Goal: Transaction & Acquisition: Book appointment/travel/reservation

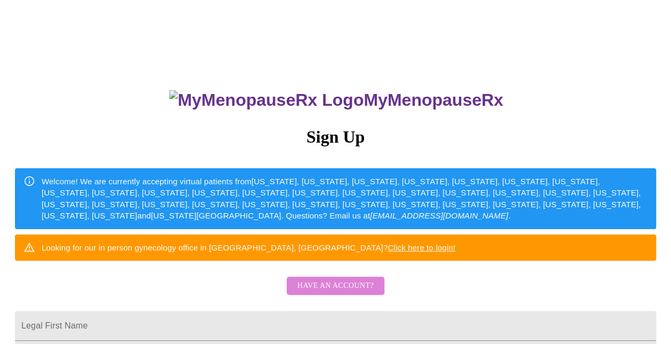
click at [336, 293] on span "Have an account?" at bounding box center [335, 285] width 76 height 13
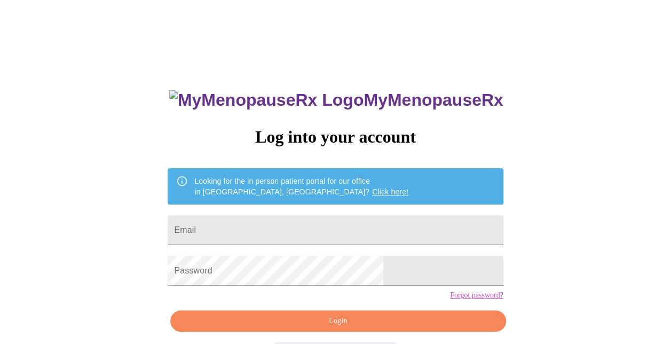
click at [305, 217] on input "Email" at bounding box center [335, 230] width 335 height 30
type input "[EMAIL_ADDRESS][DOMAIN_NAME]"
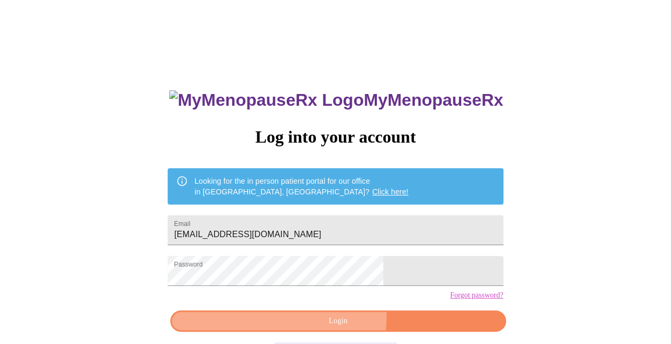
click at [319, 328] on span "Login" at bounding box center [338, 321] width 311 height 13
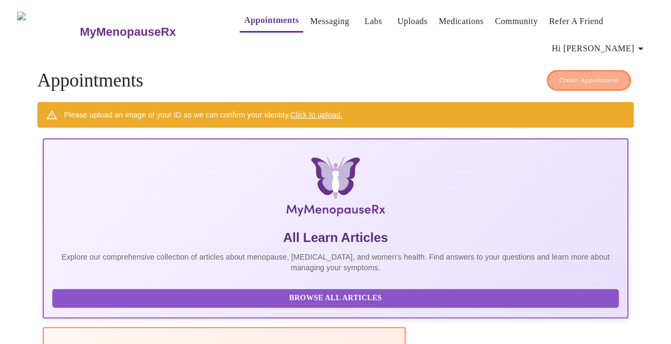
click at [593, 74] on span "Create Appointment" at bounding box center [589, 80] width 60 height 12
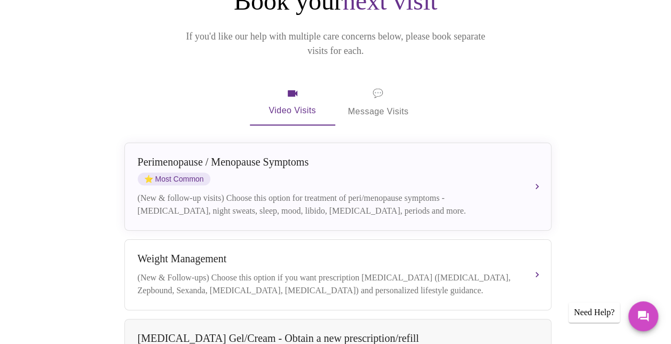
scroll to position [145, 0]
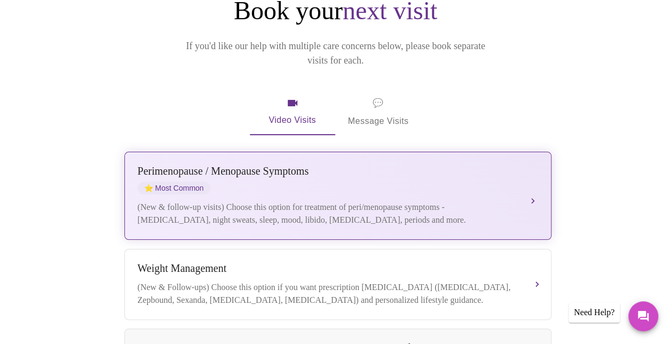
click at [513, 183] on div "[MEDICAL_DATA] / Menopause Symptoms ⭐ Most Common (New & follow-up visits) Choo…" at bounding box center [338, 195] width 401 height 61
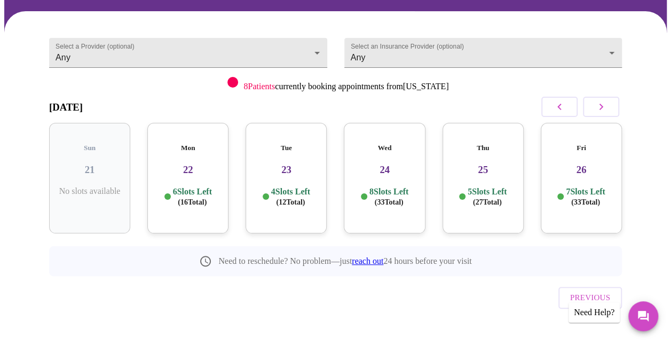
drag, startPoint x: 582, startPoint y: 174, endPoint x: 581, endPoint y: 189, distance: 15.5
click at [581, 198] on span "( 33 Total)" at bounding box center [585, 202] width 29 height 8
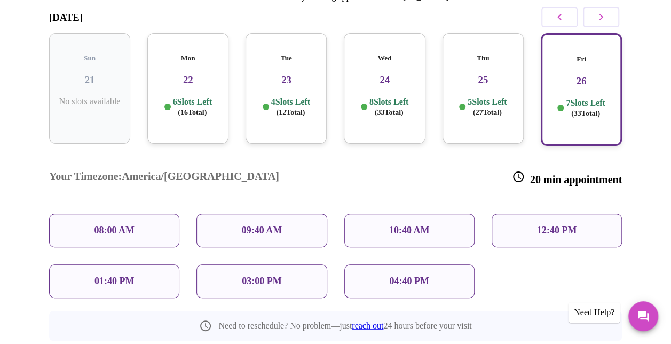
scroll to position [182, 0]
click at [256, 224] on p "09:40 AM" at bounding box center [262, 229] width 41 height 11
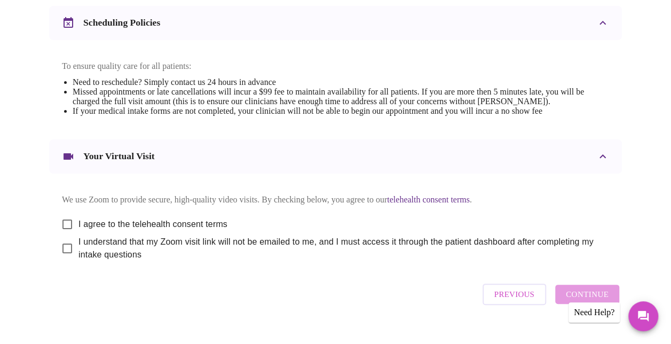
scroll to position [420, 0]
click at [67, 225] on input "I agree to the telehealth consent terms" at bounding box center [67, 223] width 22 height 22
checkbox input "true"
click at [62, 255] on input "I understand that my Zoom visit link will not be emailed to me, and I must acce…" at bounding box center [67, 247] width 22 height 22
checkbox input "true"
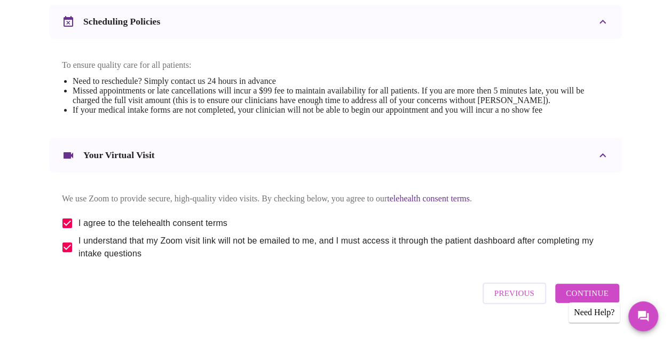
scroll to position [448, 0]
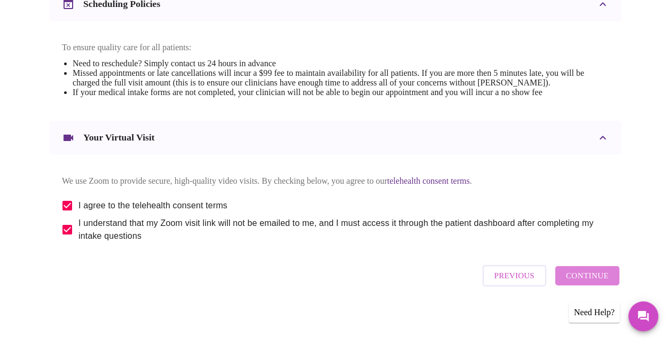
click at [594, 272] on button "Continue" at bounding box center [587, 275] width 64 height 19
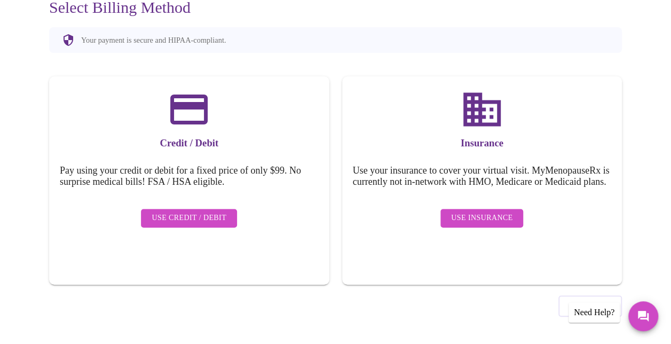
click at [479, 210] on div "Use Insurance" at bounding box center [482, 217] width 259 height 29
click at [479, 219] on span "Use Insurance" at bounding box center [481, 217] width 61 height 13
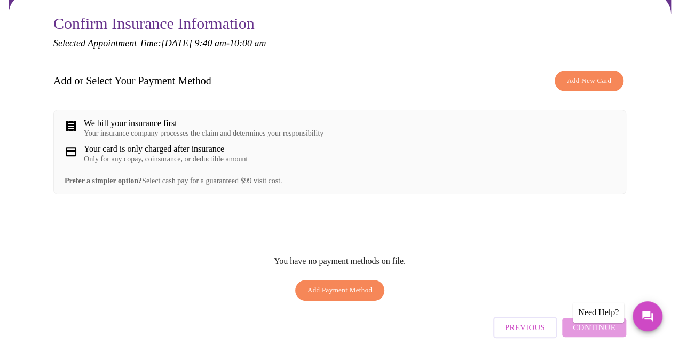
scroll to position [112, 0]
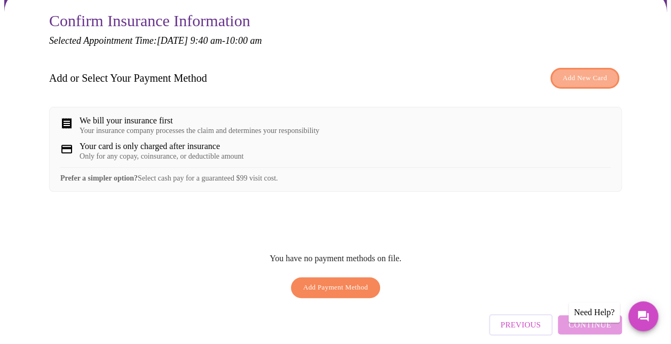
click at [584, 72] on span "Add New Card" at bounding box center [585, 78] width 44 height 12
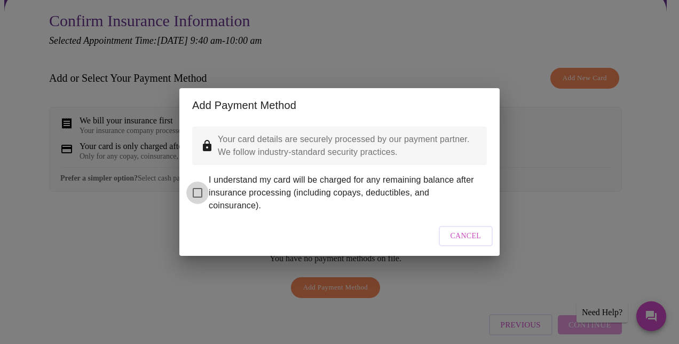
click at [197, 184] on input "I understand my card will be charged for any remaining balance after insurance …" at bounding box center [197, 193] width 22 height 22
checkbox input "true"
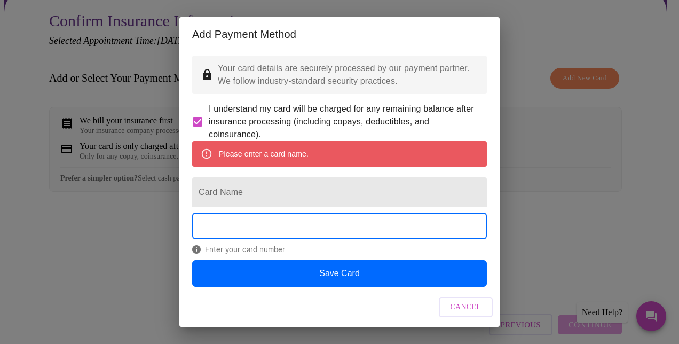
click at [234, 207] on input "Card Name" at bounding box center [339, 192] width 295 height 30
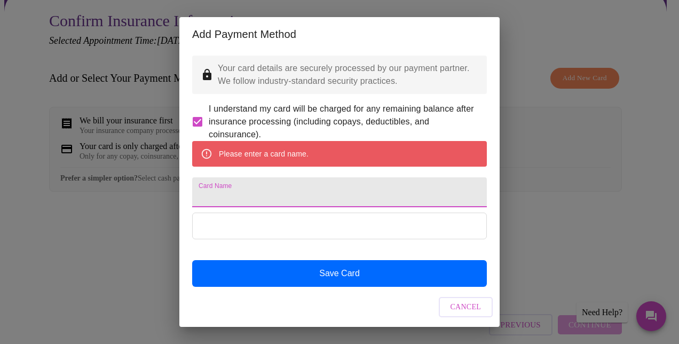
click at [234, 207] on input "Card Name" at bounding box center [339, 192] width 295 height 30
click at [228, 207] on input "Card Name" at bounding box center [339, 192] width 295 height 30
